Goal: Information Seeking & Learning: Check status

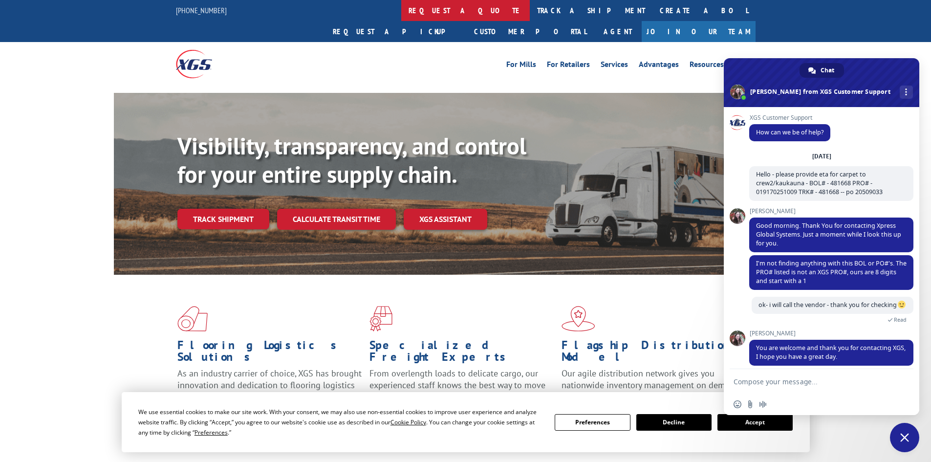
scroll to position [17, 0]
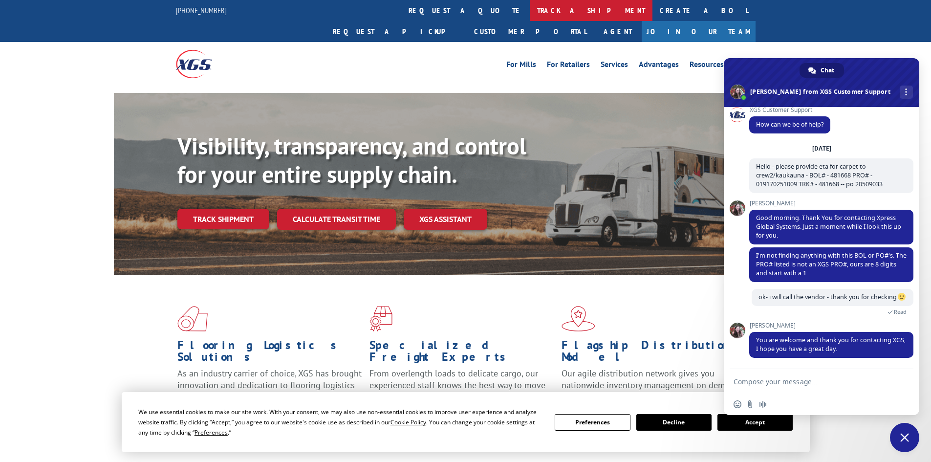
click at [530, 13] on link "track a shipment" at bounding box center [591, 10] width 123 height 21
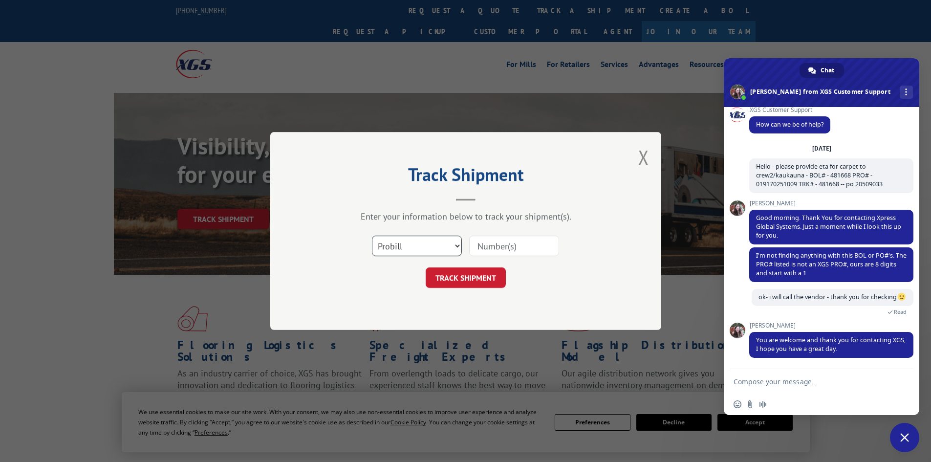
drag, startPoint x: 409, startPoint y: 242, endPoint x: 404, endPoint y: 239, distance: 6.1
click at [408, 241] on select "Select category... Probill BOL PO" at bounding box center [417, 246] width 90 height 21
select select "bol"
click at [372, 236] on select "Select category... Probill BOL PO" at bounding box center [417, 246] width 90 height 21
click at [495, 245] on input at bounding box center [514, 246] width 90 height 21
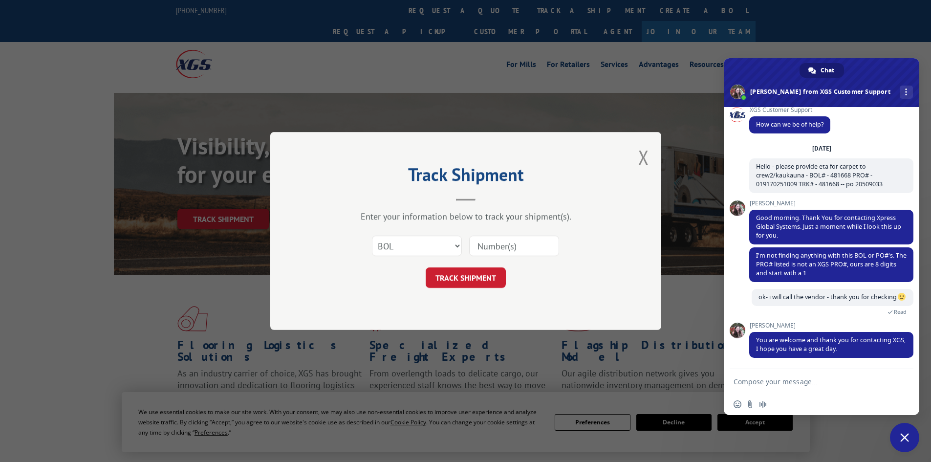
paste input "7075097"
type input "7075097"
click at [489, 277] on button "TRACK SHIPMENT" at bounding box center [466, 277] width 80 height 21
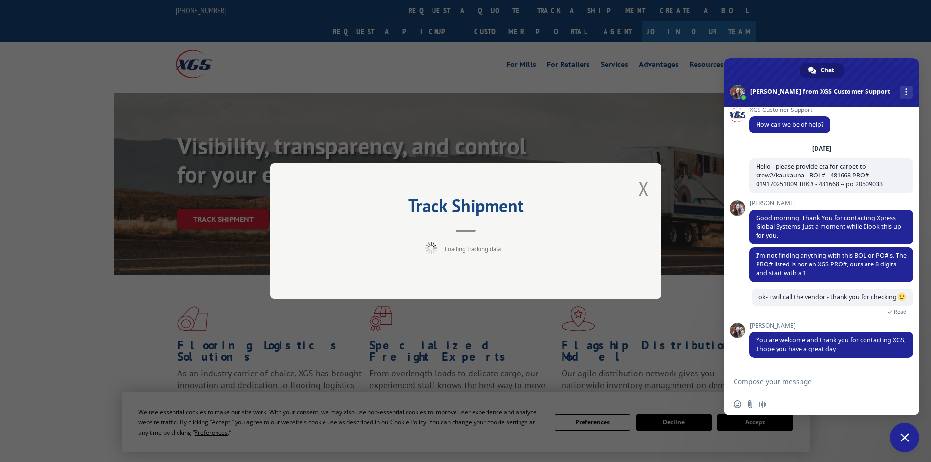
click at [904, 429] on span "Close chat" at bounding box center [904, 437] width 29 height 29
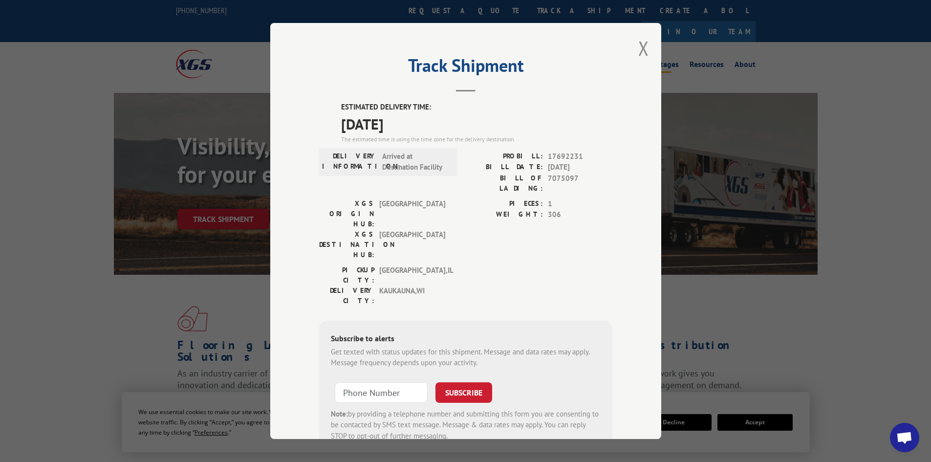
click at [640, 45] on button "Close modal" at bounding box center [643, 48] width 11 height 26
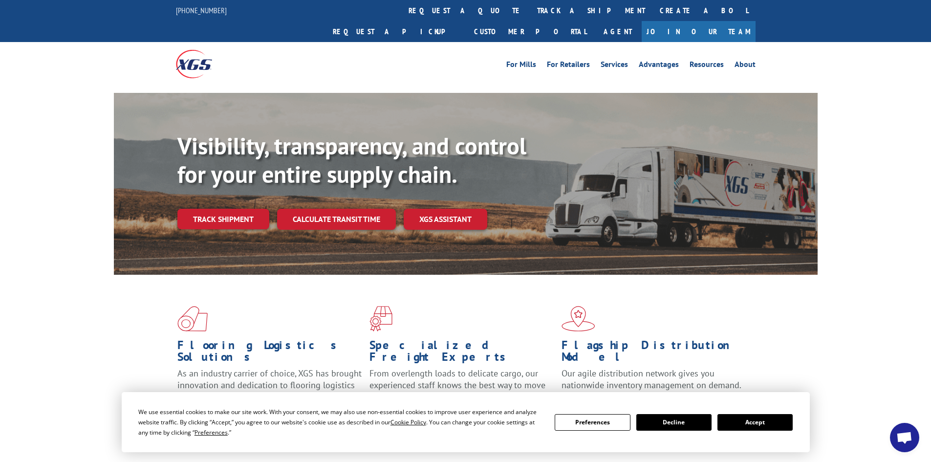
click at [530, 12] on link "track a shipment" at bounding box center [591, 10] width 123 height 21
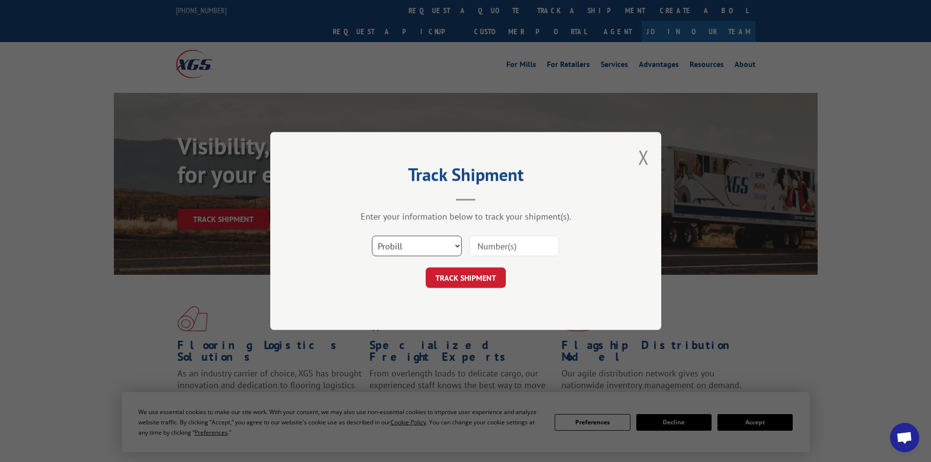
click at [400, 242] on select "Select category... Probill BOL PO" at bounding box center [417, 246] width 90 height 21
select select "bol"
click at [372, 236] on select "Select category... Probill BOL PO" at bounding box center [417, 246] width 90 height 21
click at [486, 244] on input at bounding box center [514, 246] width 90 height 21
paste input "7072219"
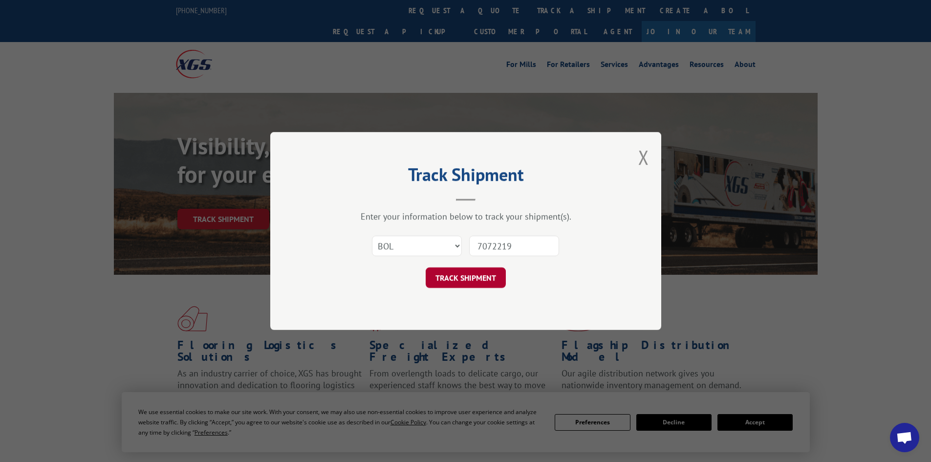
type input "7072219"
click at [490, 279] on button "TRACK SHIPMENT" at bounding box center [466, 277] width 80 height 21
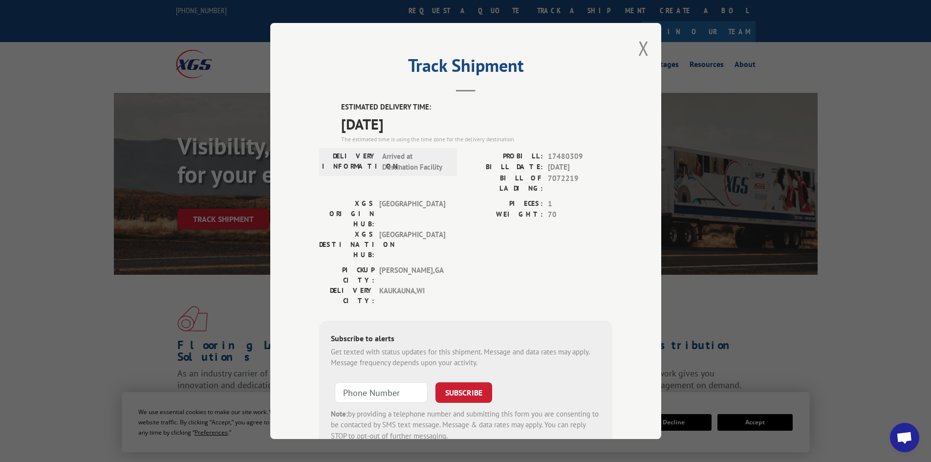
drag, startPoint x: 644, startPoint y: 47, endPoint x: 501, endPoint y: 75, distance: 146.3
click at [645, 46] on div "Track Shipment ESTIMATED DELIVERY TIME: [DATE] The estimated time is using the …" at bounding box center [465, 231] width 391 height 416
drag, startPoint x: 641, startPoint y: 48, endPoint x: 614, endPoint y: 42, distance: 27.7
click at [641, 48] on button "Close modal" at bounding box center [643, 48] width 11 height 26
